Goal: Transaction & Acquisition: Purchase product/service

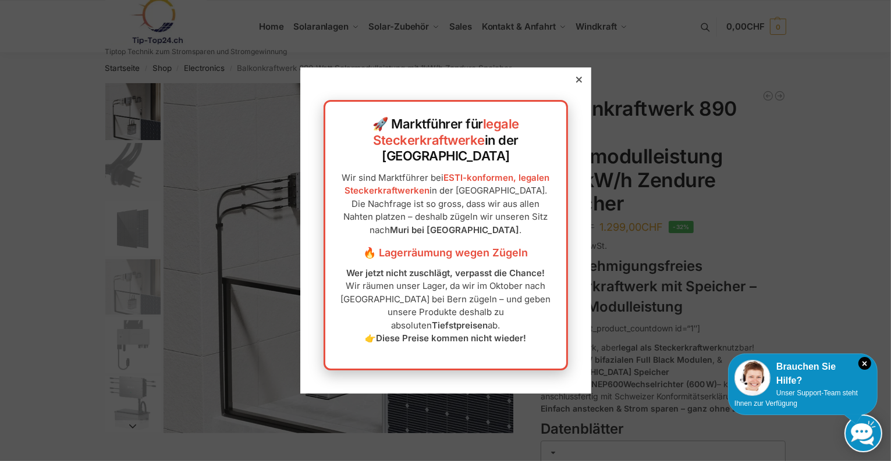
click at [574, 85] on div at bounding box center [579, 79] width 10 height 10
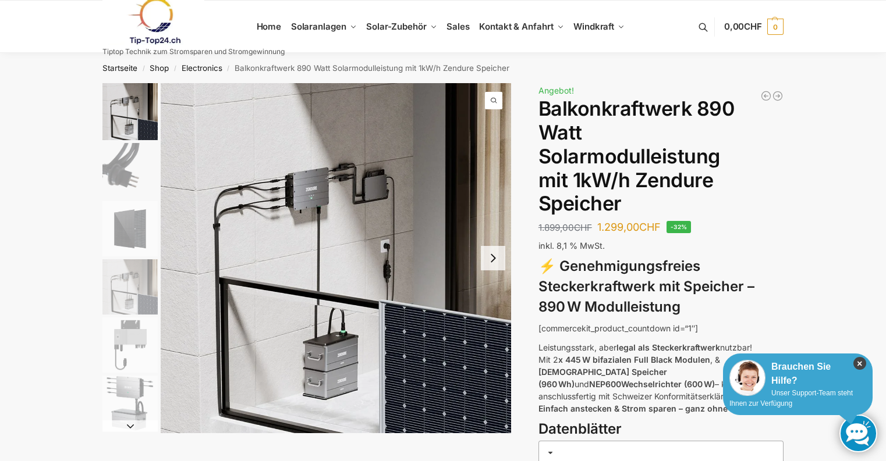
click at [858, 364] on icon "×" at bounding box center [859, 363] width 13 height 13
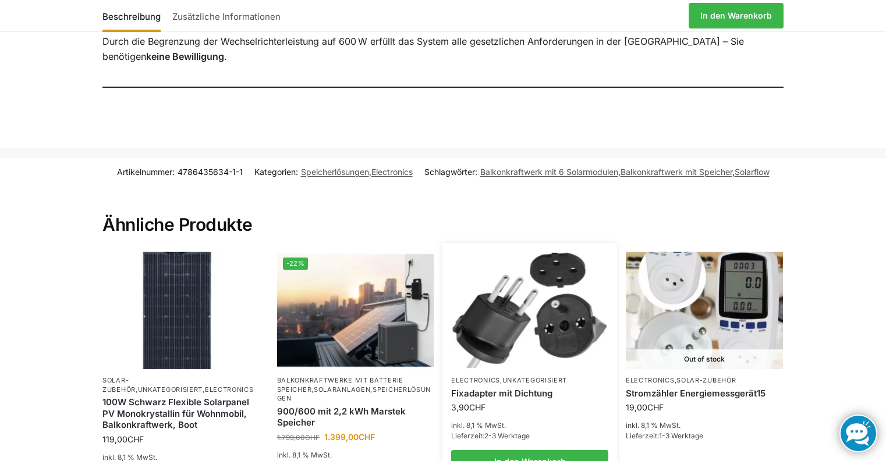
scroll to position [1291, 0]
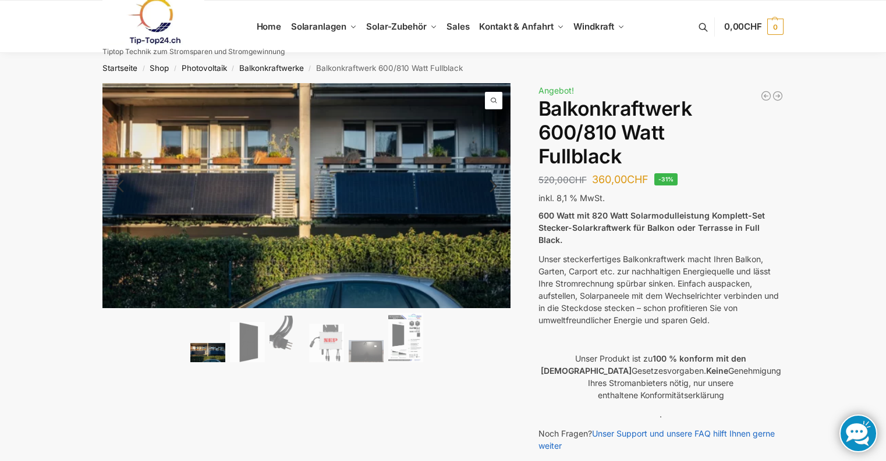
click at [191, 353] on img at bounding box center [207, 352] width 35 height 19
click at [266, 337] on ol at bounding box center [306, 339] width 409 height 53
click at [249, 341] on img at bounding box center [247, 342] width 35 height 40
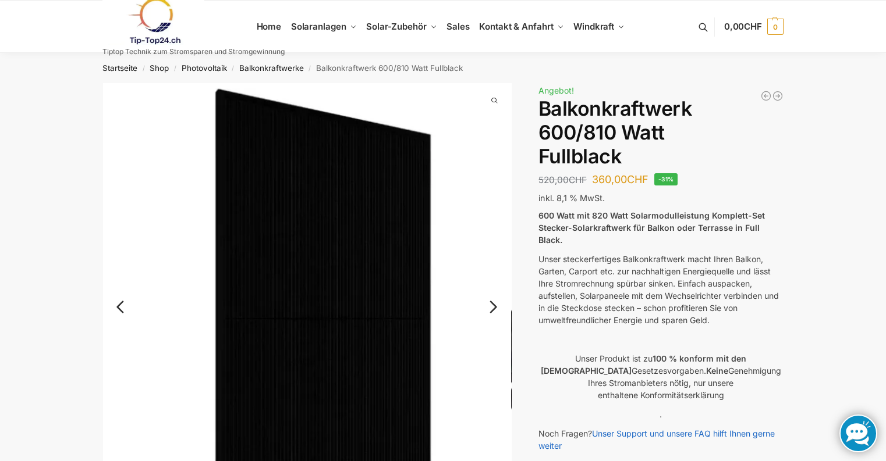
scroll to position [139, 0]
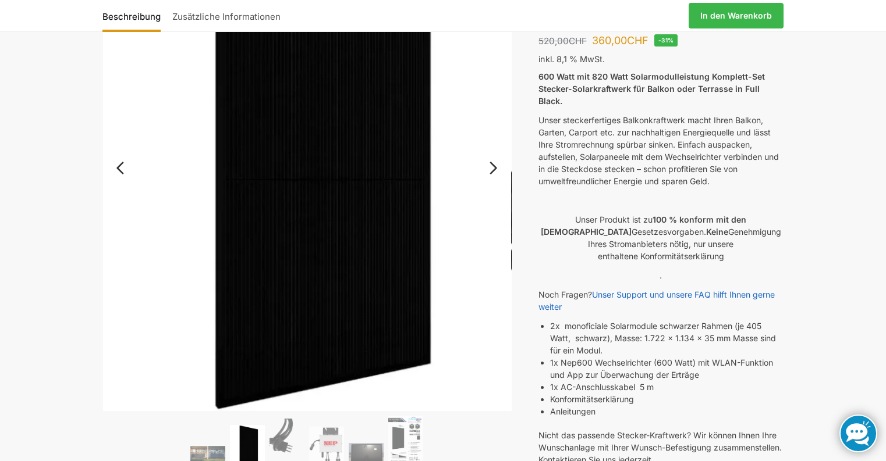
click at [493, 168] on link "Next" at bounding box center [491, 174] width 39 height 12
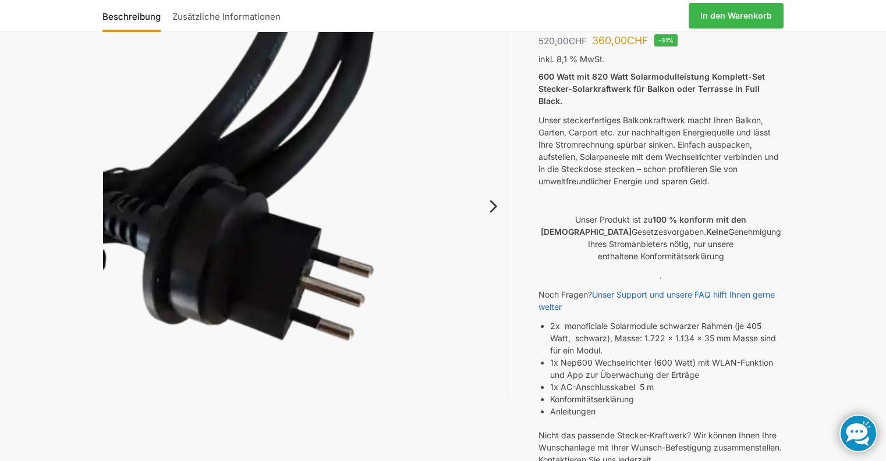
click at [494, 176] on img at bounding box center [307, 216] width 409 height 544
click at [493, 207] on link "Next" at bounding box center [491, 213] width 39 height 12
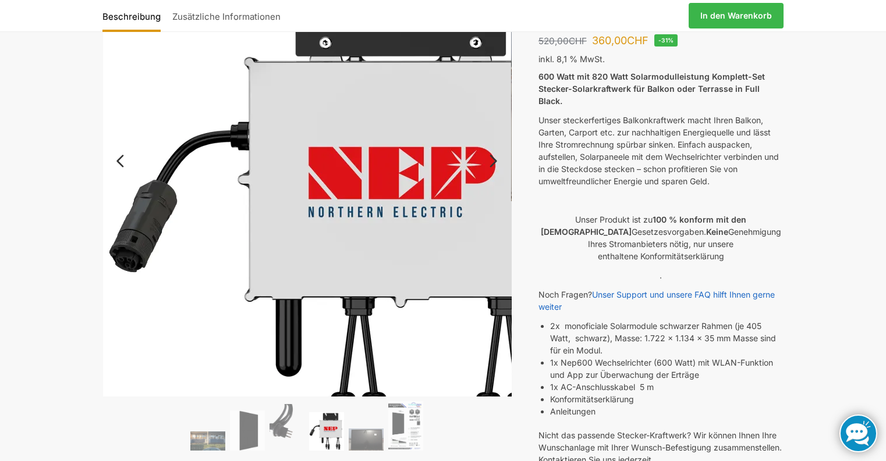
click at [492, 204] on img at bounding box center [345, 212] width 484 height 537
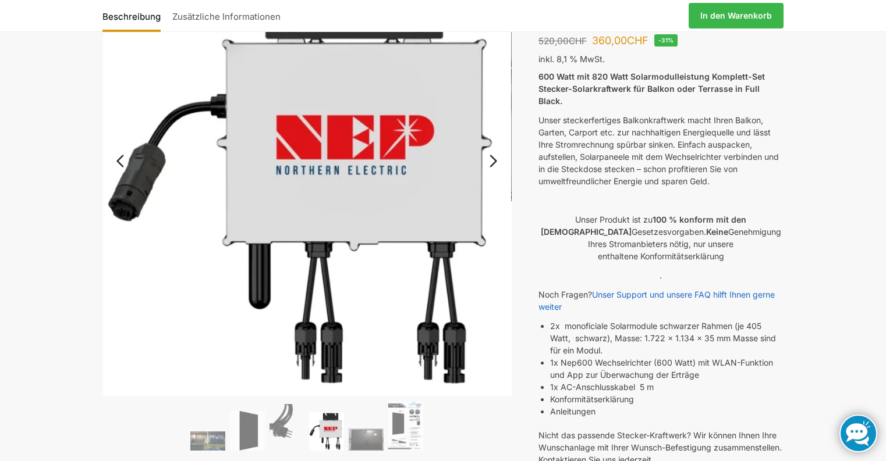
click at [491, 163] on link "Next" at bounding box center [491, 167] width 39 height 12
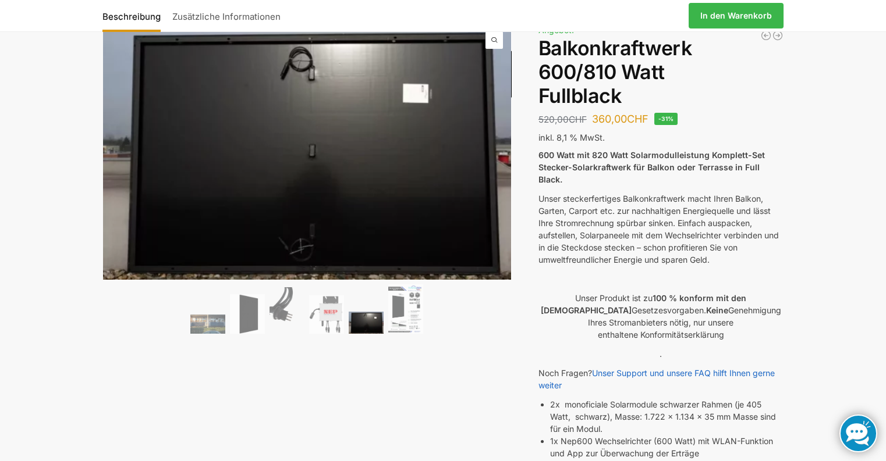
scroll to position [0, 0]
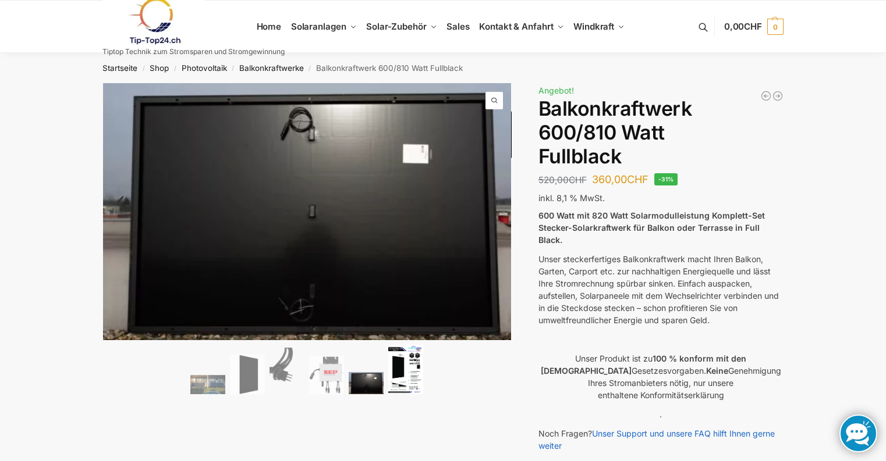
click at [413, 370] on img at bounding box center [405, 369] width 35 height 49
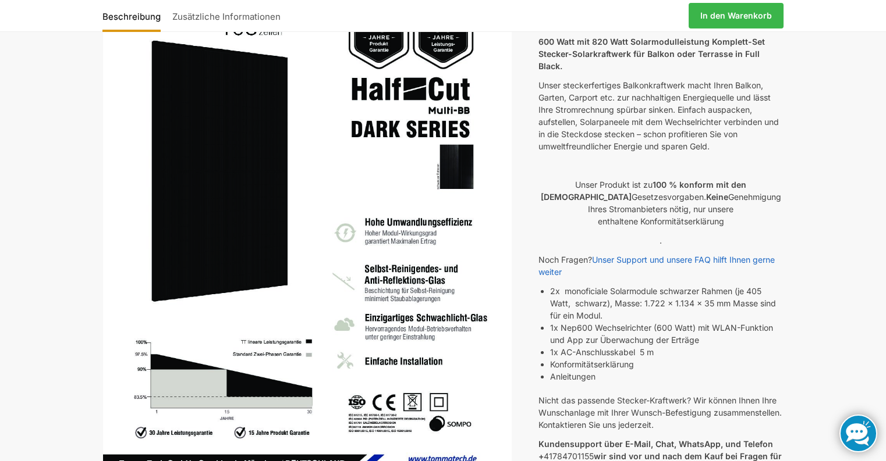
scroll to position [349, 0]
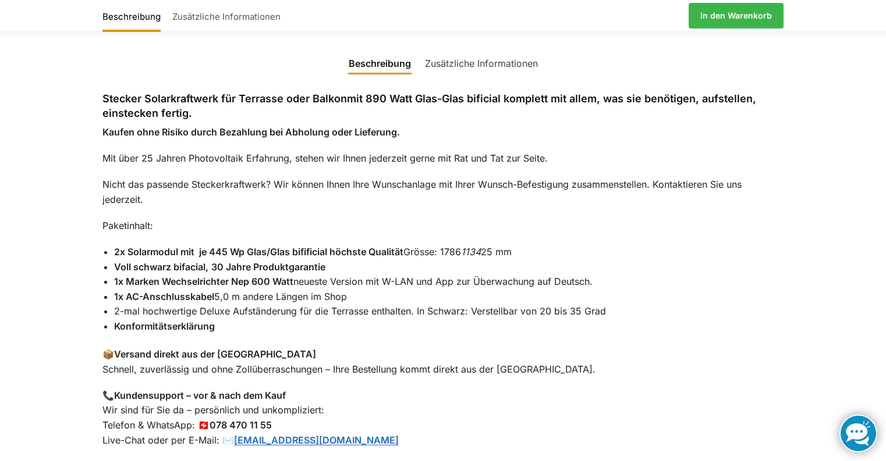
scroll to position [942, 0]
